Goal: Information Seeking & Learning: Find specific fact

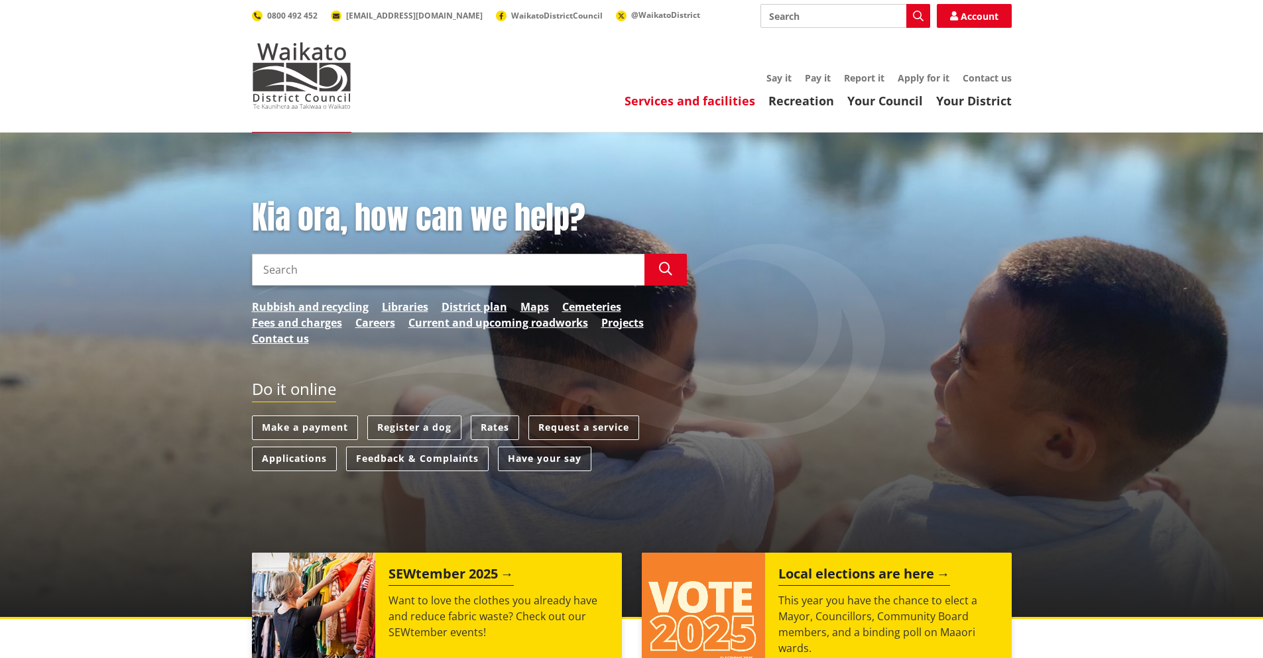
click at [734, 97] on link "Services and facilities" at bounding box center [689, 101] width 131 height 16
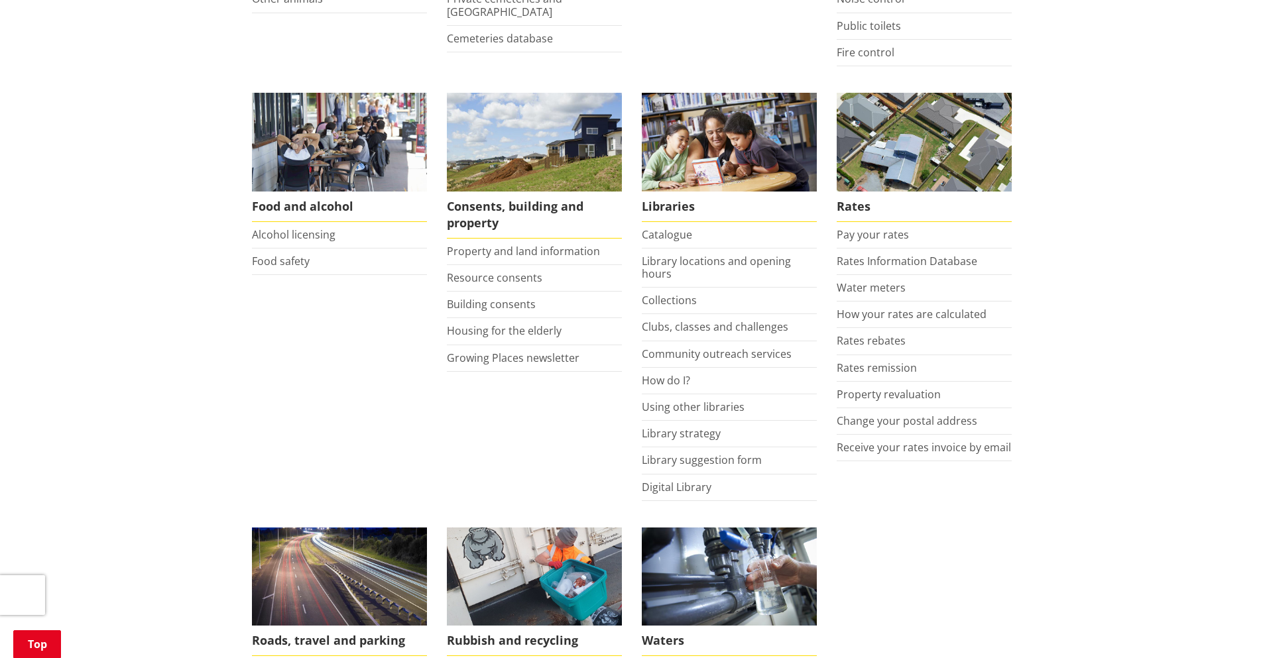
scroll to position [530, 0]
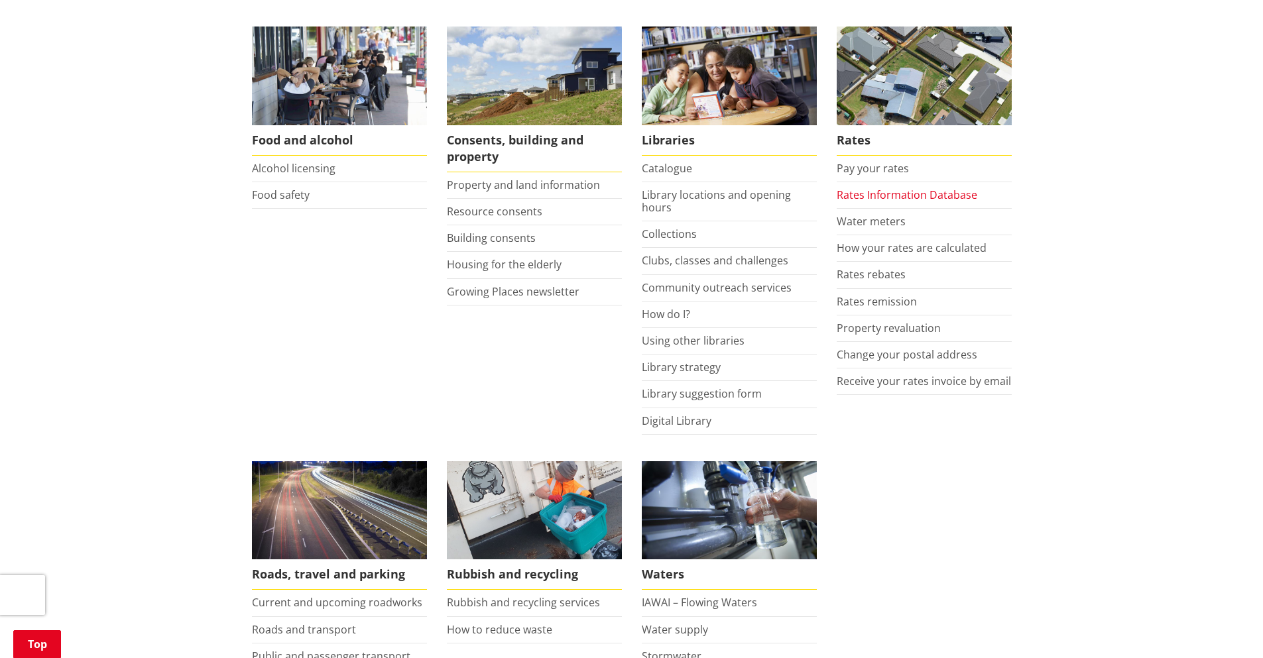
click at [927, 201] on link "Rates Information Database" at bounding box center [906, 195] width 141 height 15
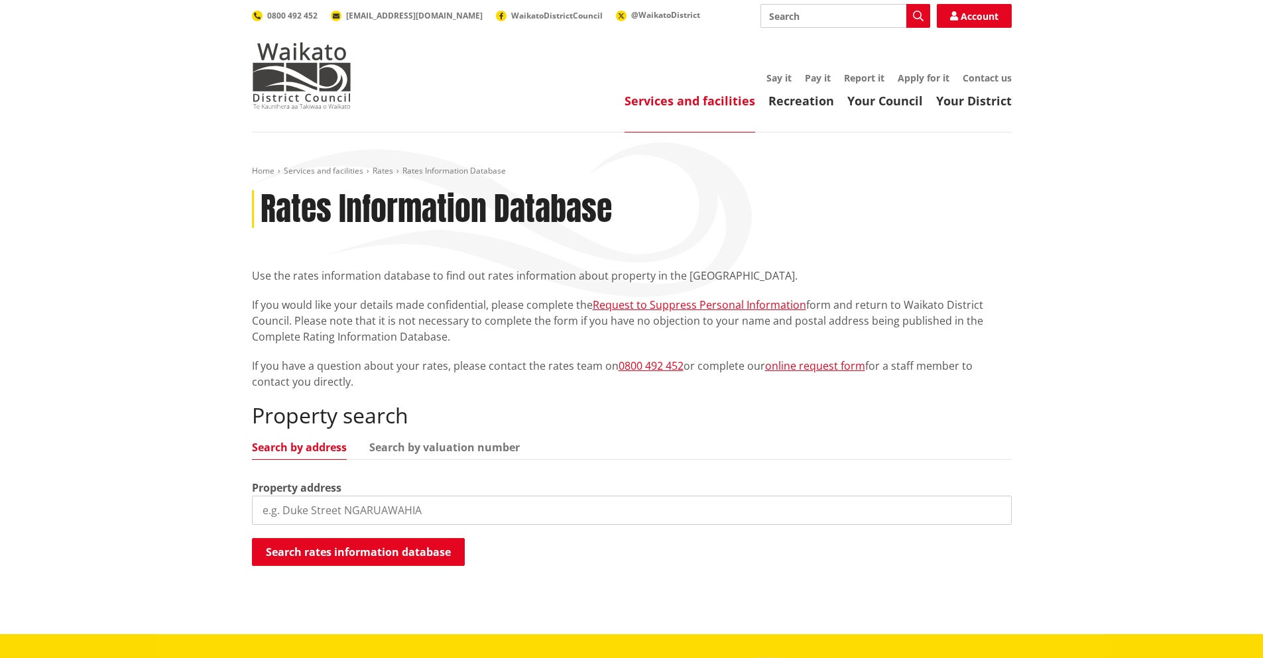
click at [450, 498] on input "search" at bounding box center [632, 510] width 760 height 29
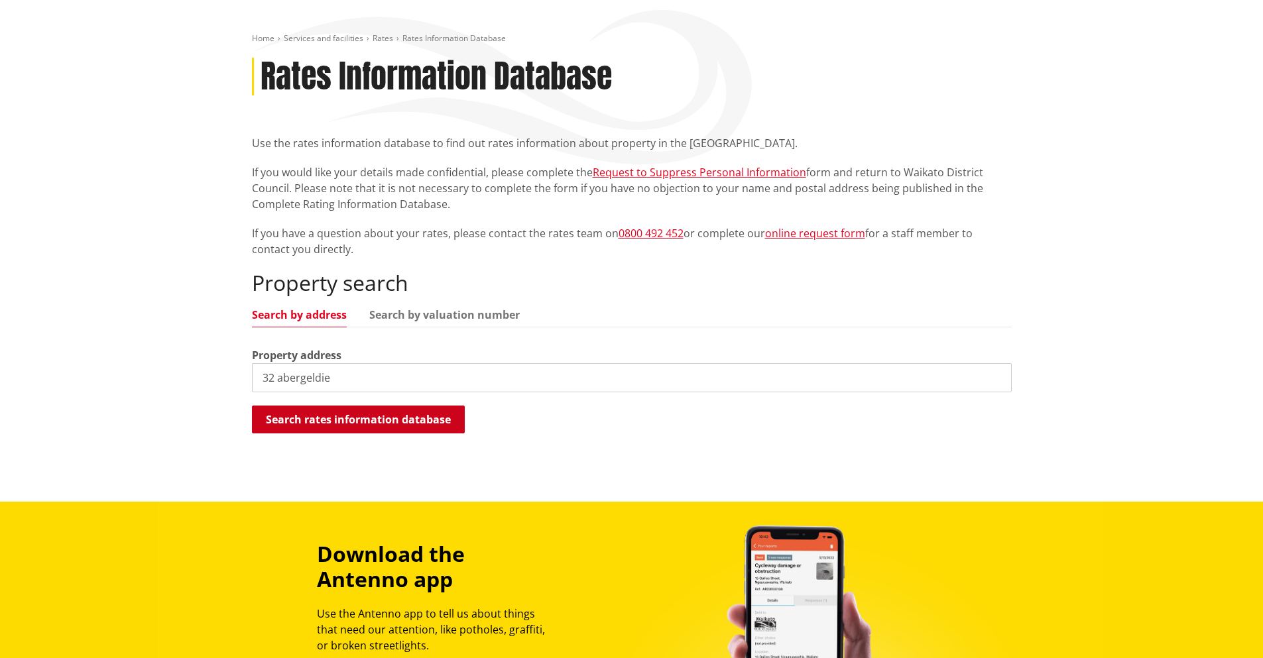
click at [416, 423] on button "Search rates information database" at bounding box center [358, 420] width 213 height 28
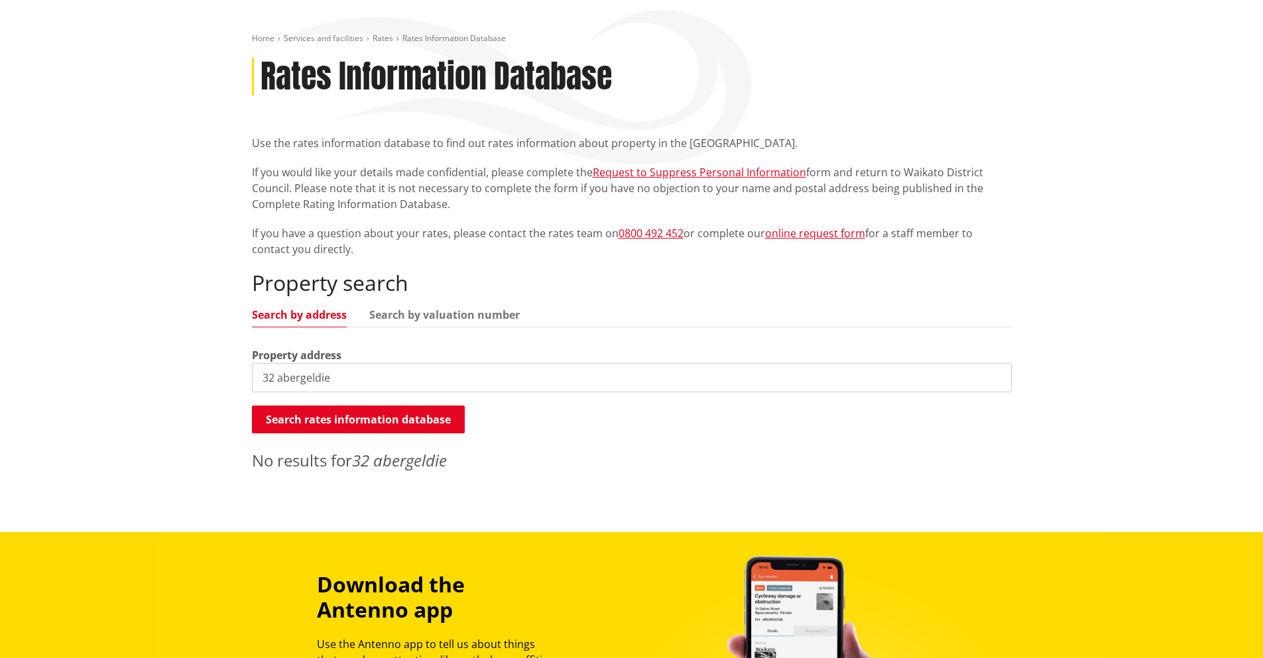
click at [278, 379] on input "32 abergeldie" at bounding box center [632, 377] width 760 height 29
click at [353, 380] on input "abergeldie" at bounding box center [632, 377] width 760 height 29
type input "abergeldie"
click at [374, 412] on button "Search rates information database" at bounding box center [358, 420] width 213 height 28
